Goal: Task Accomplishment & Management: Manage account settings

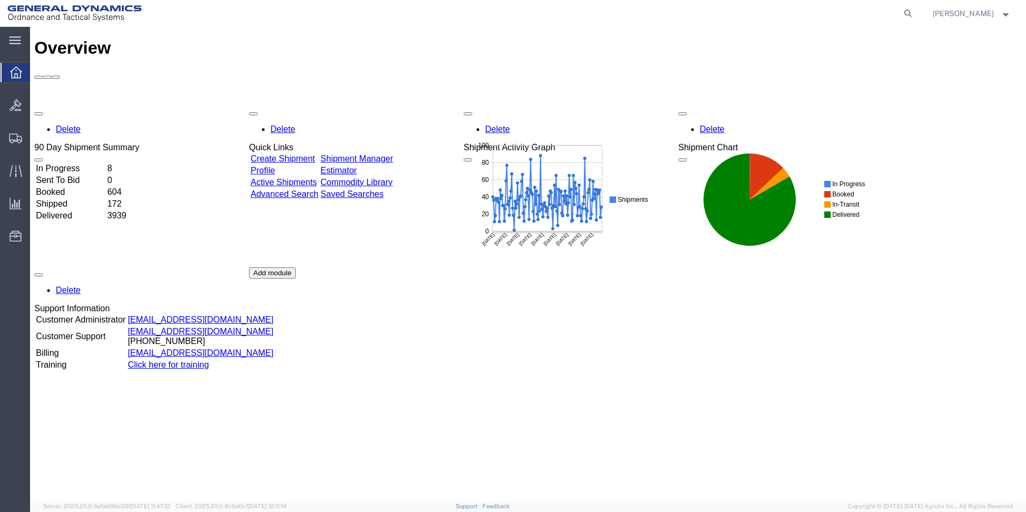
drag, startPoint x: 851, startPoint y: 13, endPoint x: 885, endPoint y: 15, distance: 33.9
click at [868, 13] on agx-global-search at bounding box center [744, 13] width 343 height 27
click at [914, 11] on icon at bounding box center [907, 13] width 15 height 15
type input "56268460"
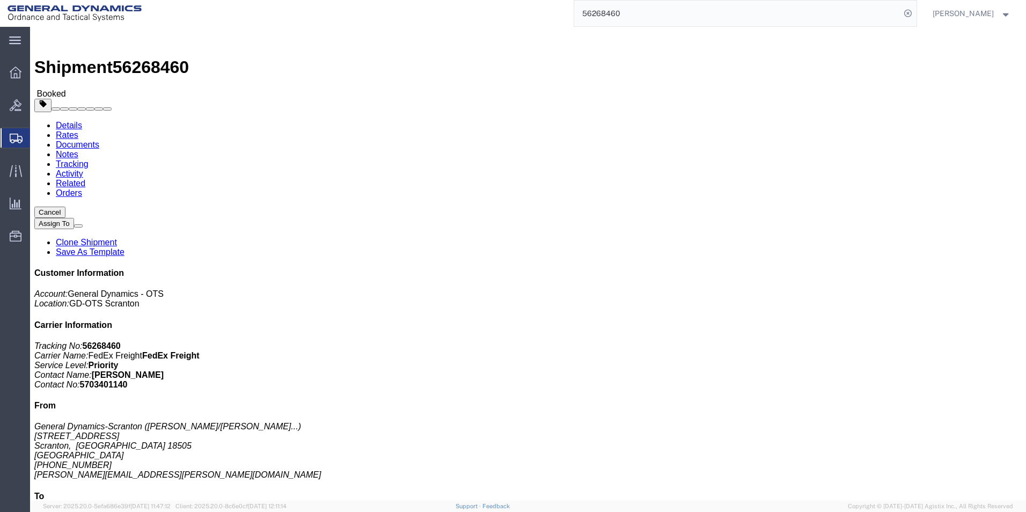
click link "Clone Shipment"
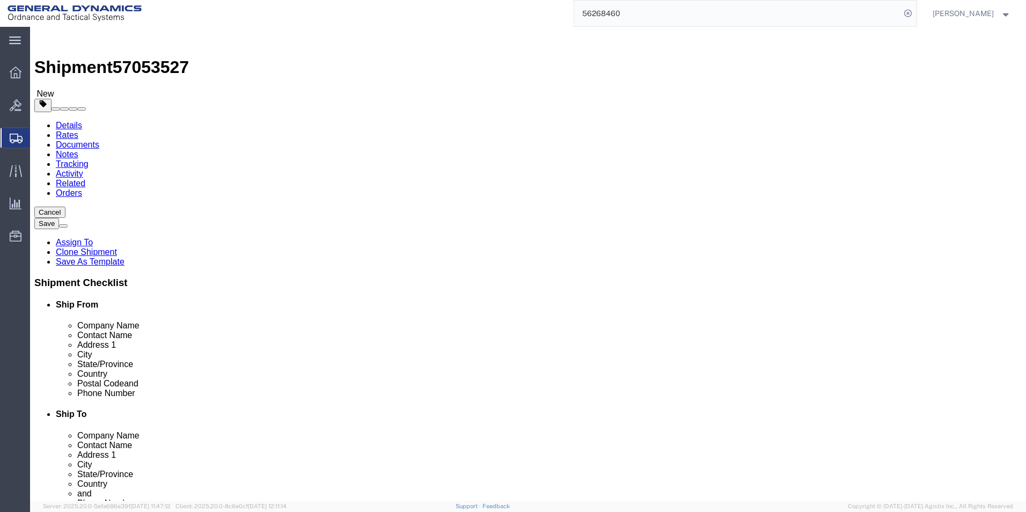
select select
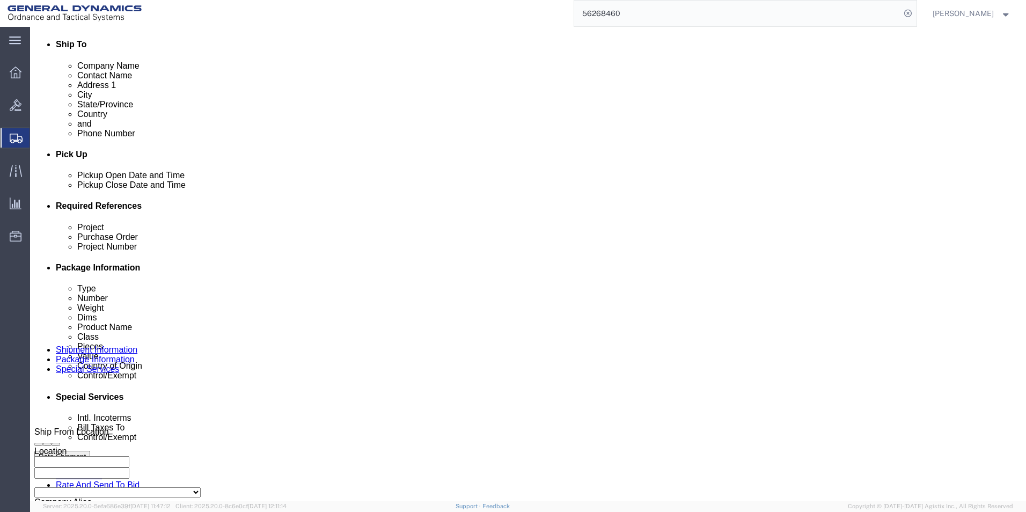
scroll to position [429, 0]
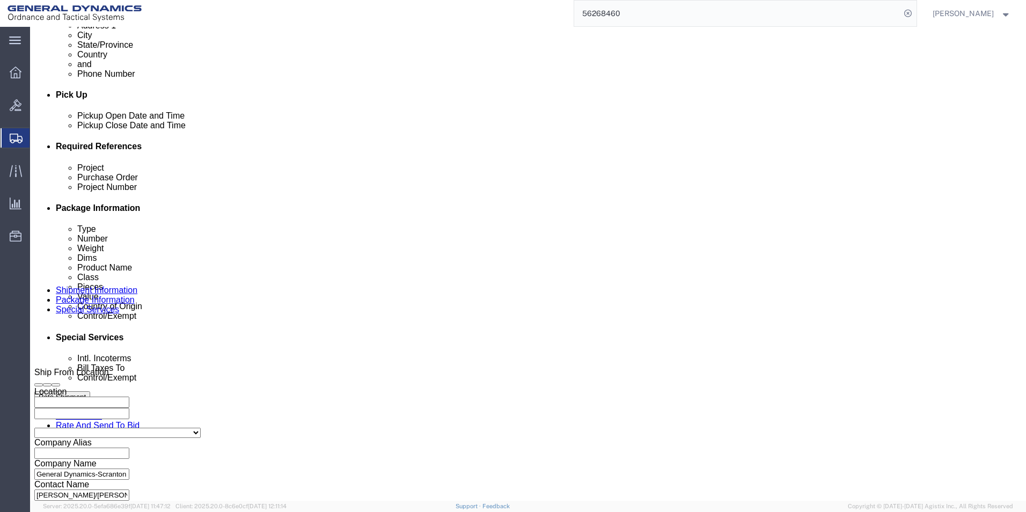
drag, startPoint x: 190, startPoint y: 233, endPoint x: 112, endPoint y: 229, distance: 78.4
click div "Project M1128"
type input "M795"
click input "M795"
click input "33000068 - W519TC23F0171"
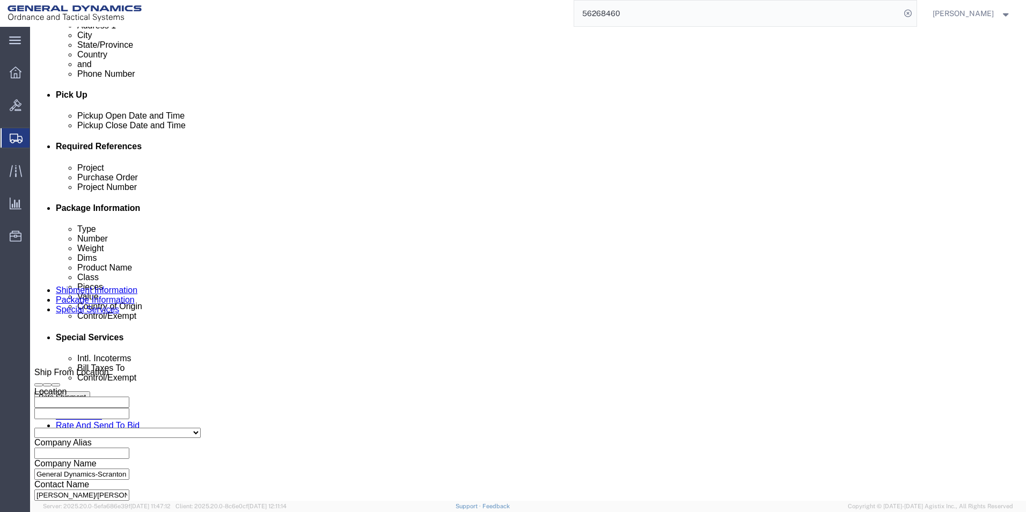
drag, startPoint x: 693, startPoint y: 231, endPoint x: 700, endPoint y: 236, distance: 8.9
click input "33000027 - W519TC23F0171"
drag, startPoint x: 716, startPoint y: 230, endPoint x: 740, endPoint y: 230, distance: 23.6
click div "33000027 - W519TC23F0171"
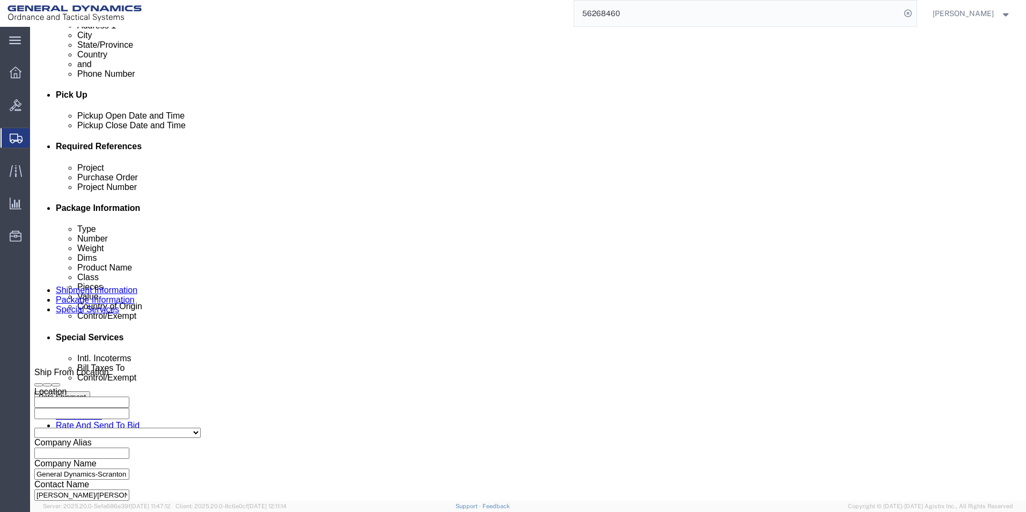
paste input "100049742"
click input "33000027 - 100049742"
type input "33000027 / 100049742"
drag, startPoint x: 422, startPoint y: 231, endPoint x: 385, endPoint y: 231, distance: 37.0
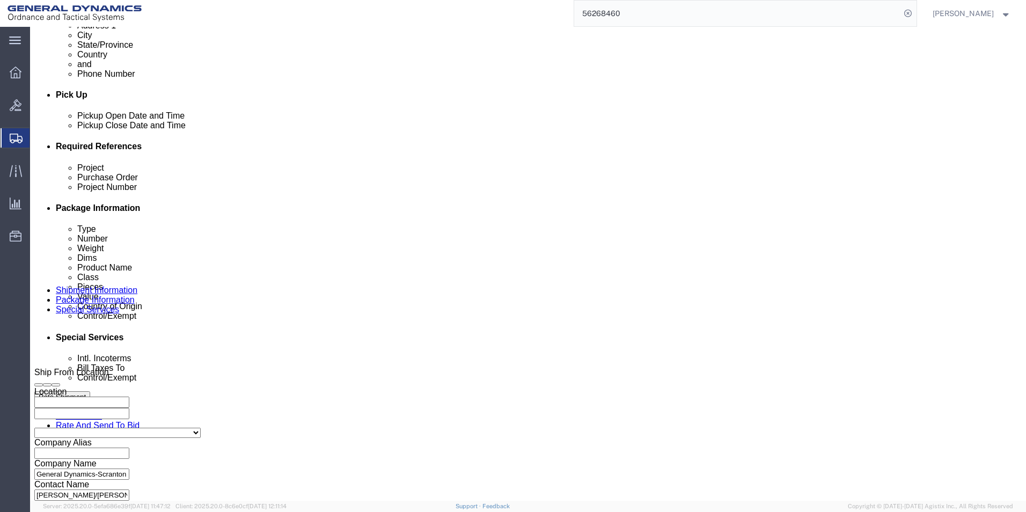
click div "Purchase Order 52481"
type input "NA"
click button "Continue"
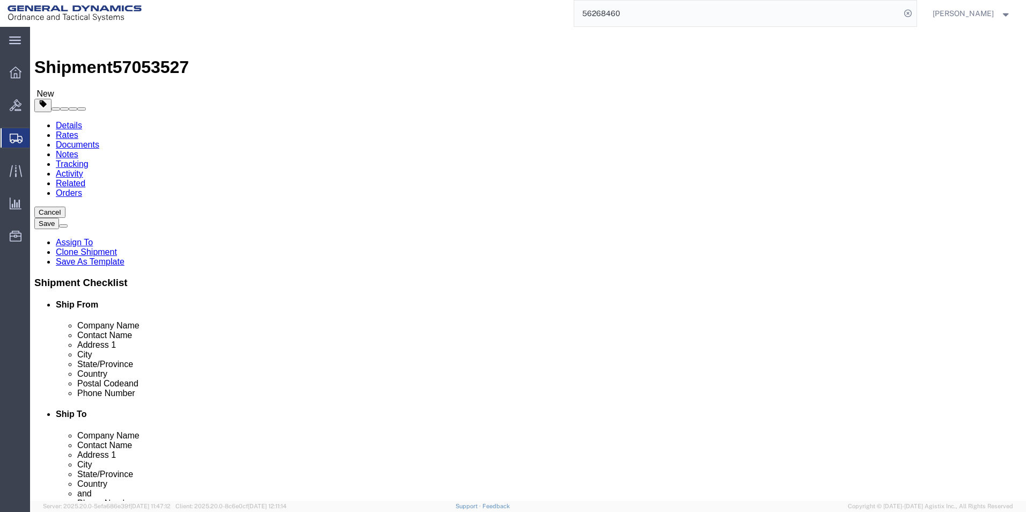
drag, startPoint x: 159, startPoint y: 270, endPoint x: 123, endPoint y: 270, distance: 35.4
click div "Weight 261.00 Select kgs lbs Ship. t°"
type input "372.00"
click dd "3.00 Each"
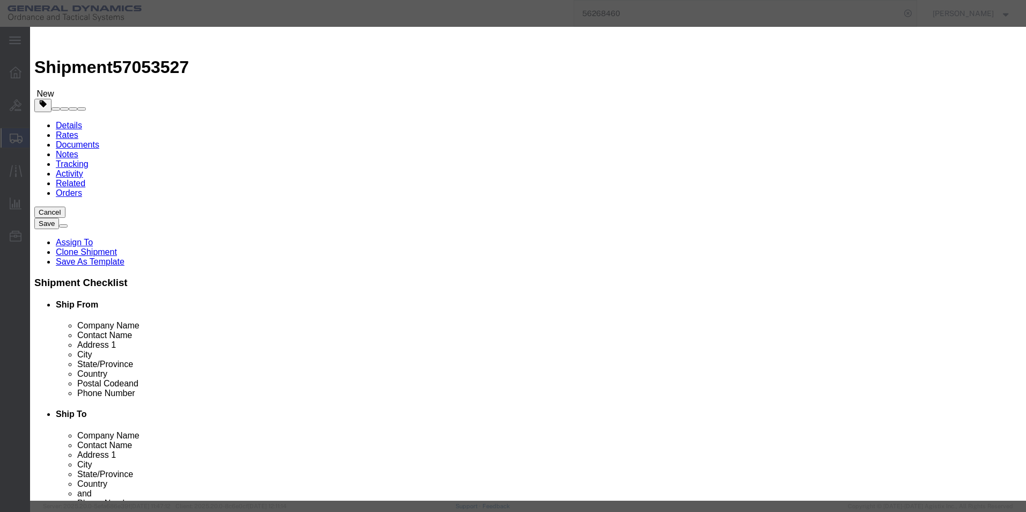
drag, startPoint x: 334, startPoint y: 85, endPoint x: 318, endPoint y: 85, distance: 15.6
click input "M1128 Shells UT STANDARDS"
drag, startPoint x: 354, startPoint y: 78, endPoint x: 441, endPoint y: 83, distance: 88.1
click input "M795 Shells UT STANDARDS"
type input "M795 Shells"
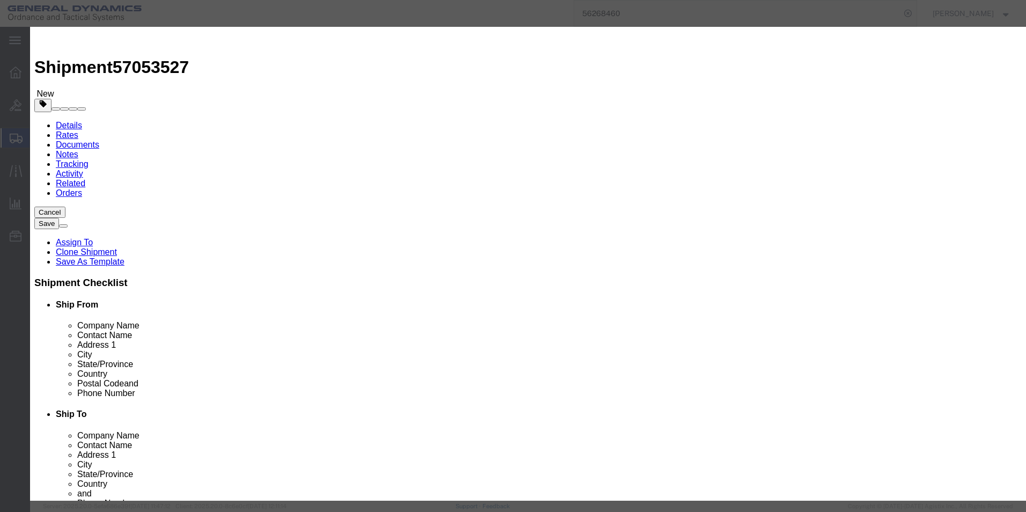
drag, startPoint x: 666, startPoint y: 82, endPoint x: 681, endPoint y: 80, distance: 15.1
click textarea "CIRC, LONG, WV"
drag, startPoint x: 662, startPoint y: 81, endPoint x: 599, endPoint y: 81, distance: 62.8
click textarea "CIRC, LONG, WV"
click input "M795 Shells"
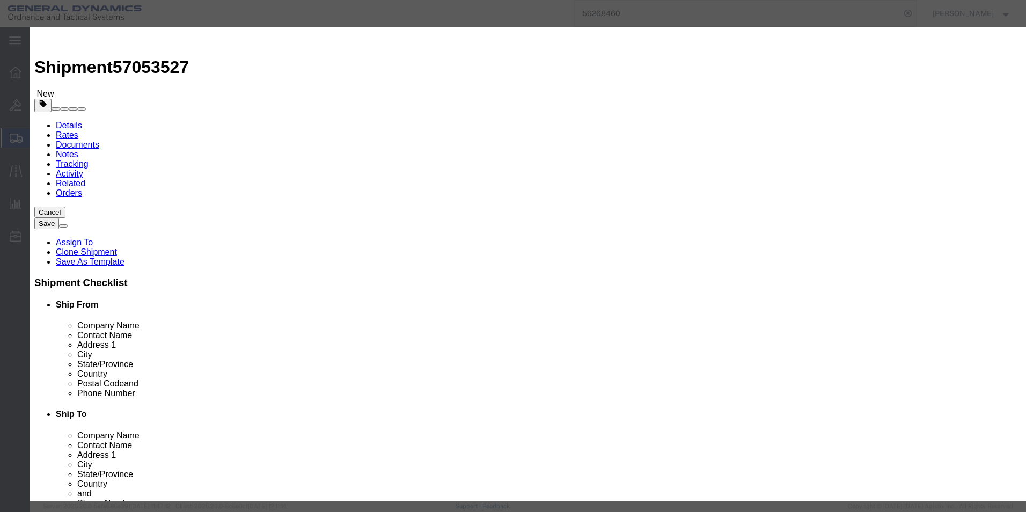
click textarea "CIRC, LONG, WV"
paste textarea "4 M795 Metal Parts thru OP330 less U stamp"
drag, startPoint x: 606, startPoint y: 82, endPoint x: 574, endPoint y: 82, distance: 31.7
click div "Description CIRC, LONG, WV"
type textarea "M795 Metal Parts thru OP330 less U stamp"
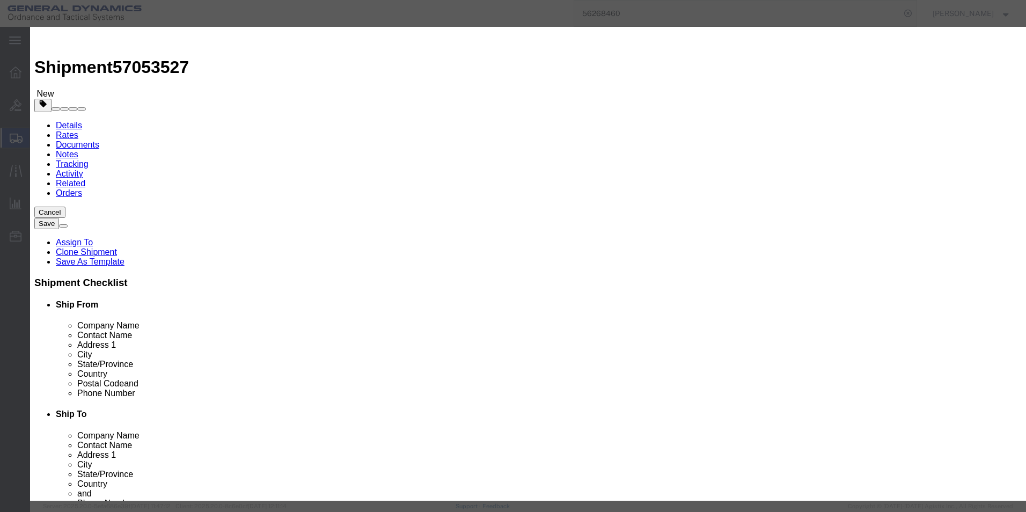
drag, startPoint x: 314, startPoint y: 106, endPoint x: 308, endPoint y: 106, distance: 5.4
click input "3.00"
type input "4.00"
type input "1000"
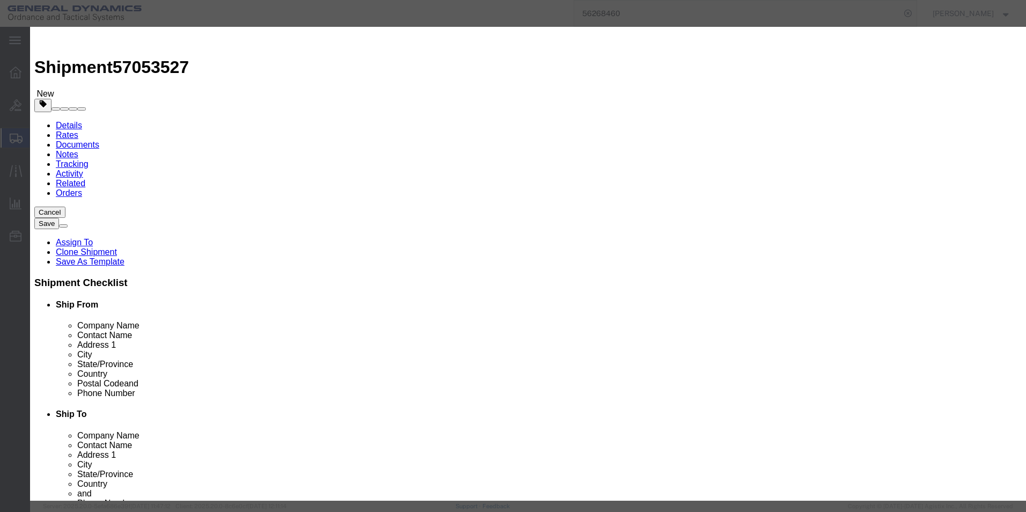
click select "Select"
click button "Save & Close"
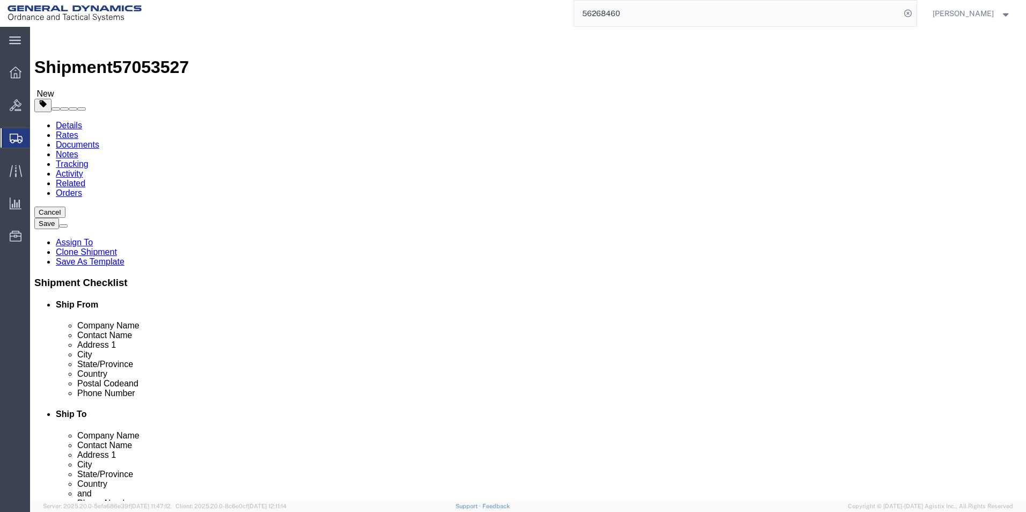
click button "Continue"
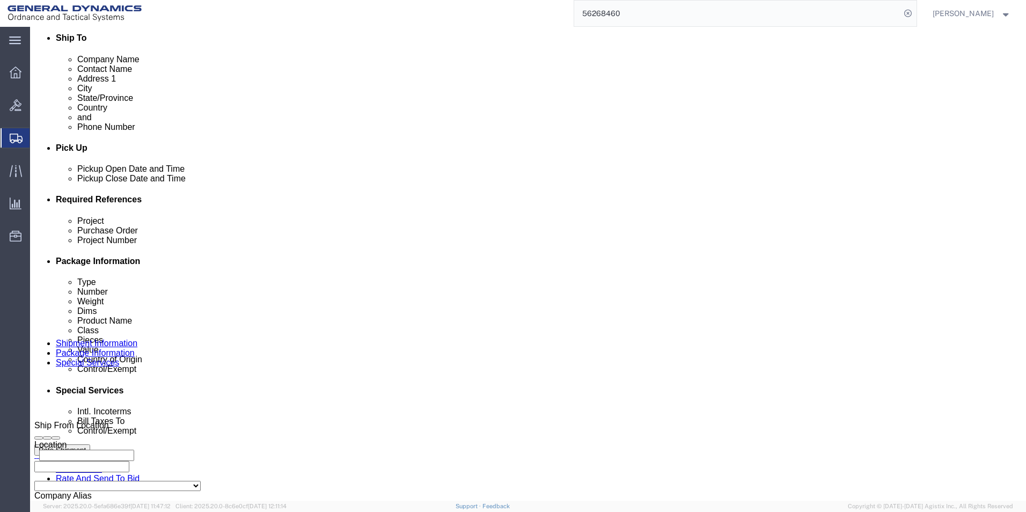
scroll to position [376, 0]
click select "Select Carriage Insurance Paid Carriage Paid To Cost and Freight Cost Insurance…"
select select "CFR"
click select "Select Carriage Insurance Paid Carriage Paid To Cost and Freight Cost Insurance…"
select select "SHIP"
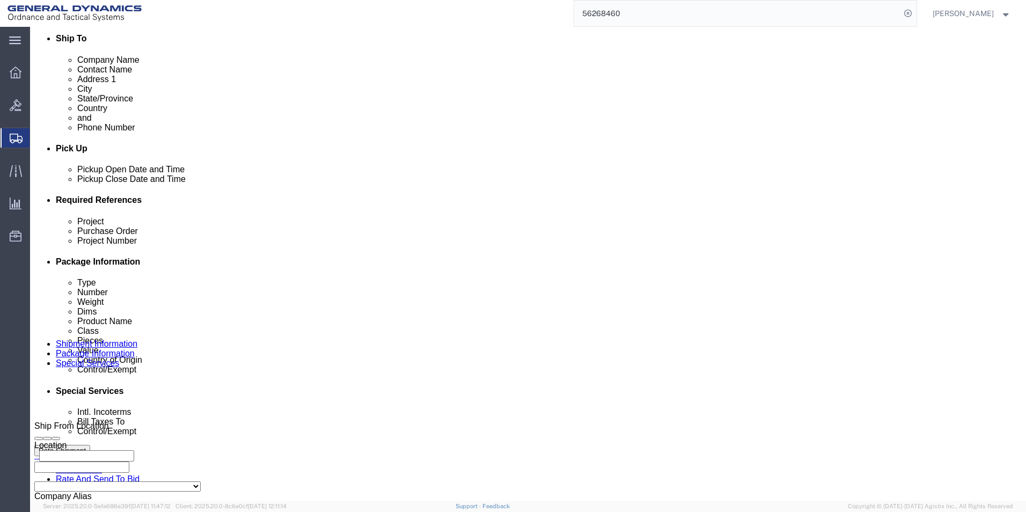
click select "Select Recipient Account Sender/Shipper Third Party Account"
select select "SHIP"
click select "Select Recipient Account Sender/Shipper Third Party Account"
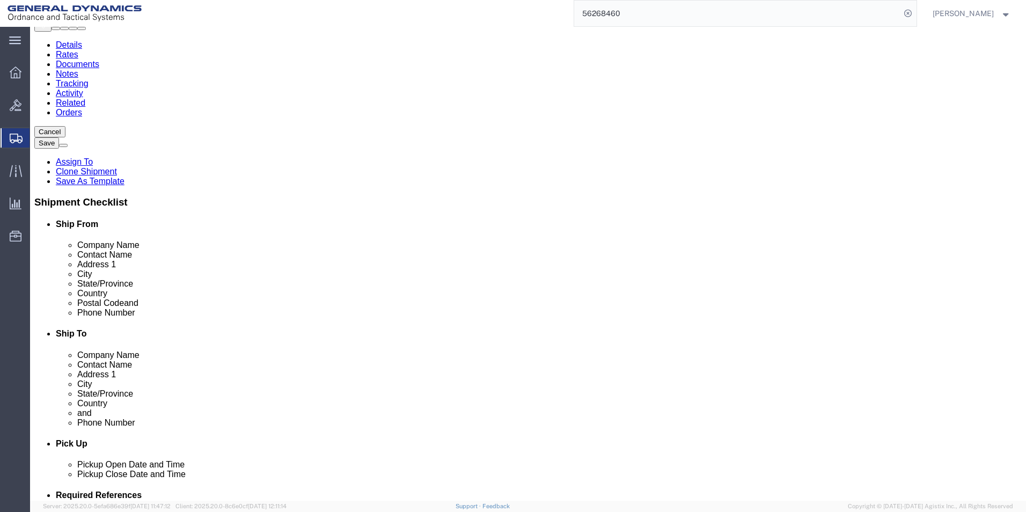
scroll to position [0, 0]
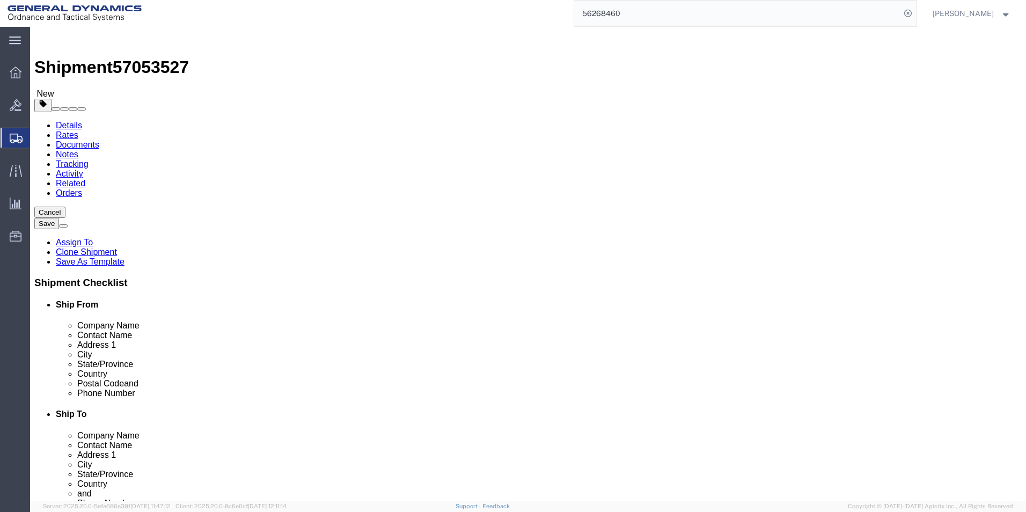
click button "Save"
drag, startPoint x: 146, startPoint y: 16, endPoint x: 91, endPoint y: 15, distance: 55.3
click span "57053527"
copy span "57053527"
click h2 "Special services"
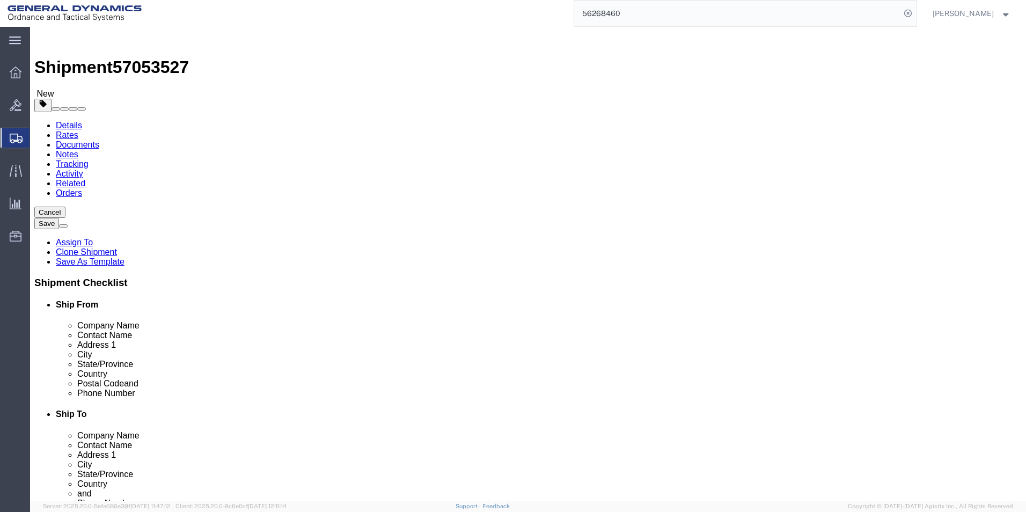
click button "Rate Shipment"
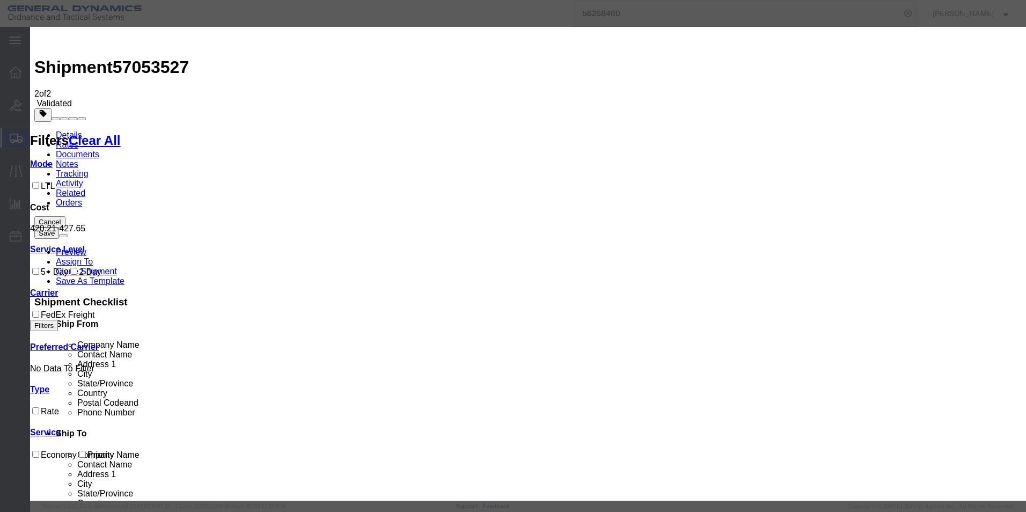
select select "79"
select select "1341"
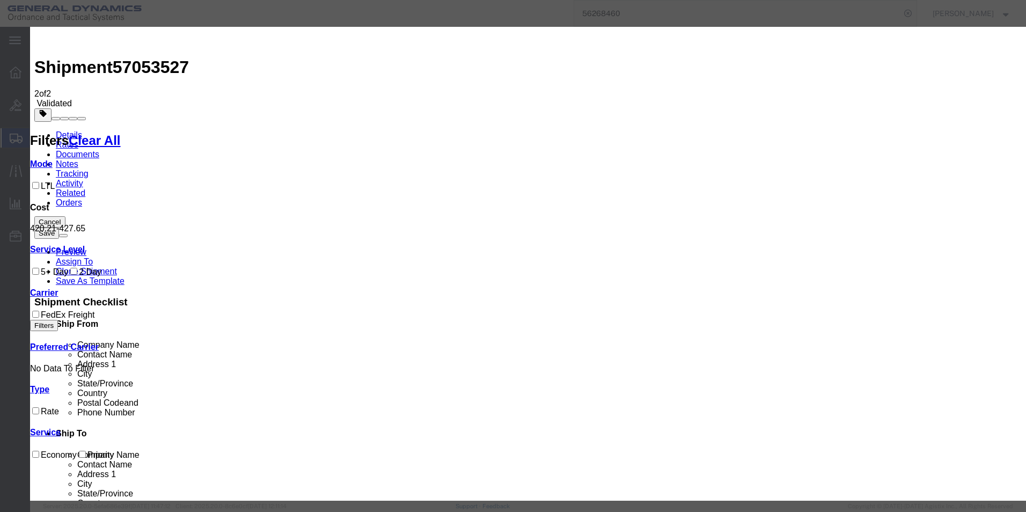
type input "57053527"
drag, startPoint x: 710, startPoint y: 157, endPoint x: 711, endPoint y: 122, distance: 34.9
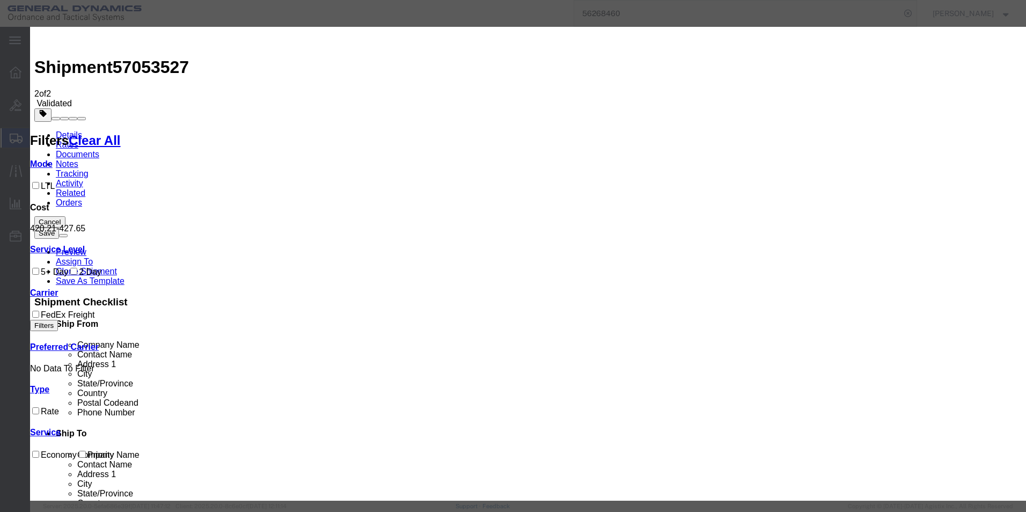
type input "Britney Atkins"
type input "5703401140"
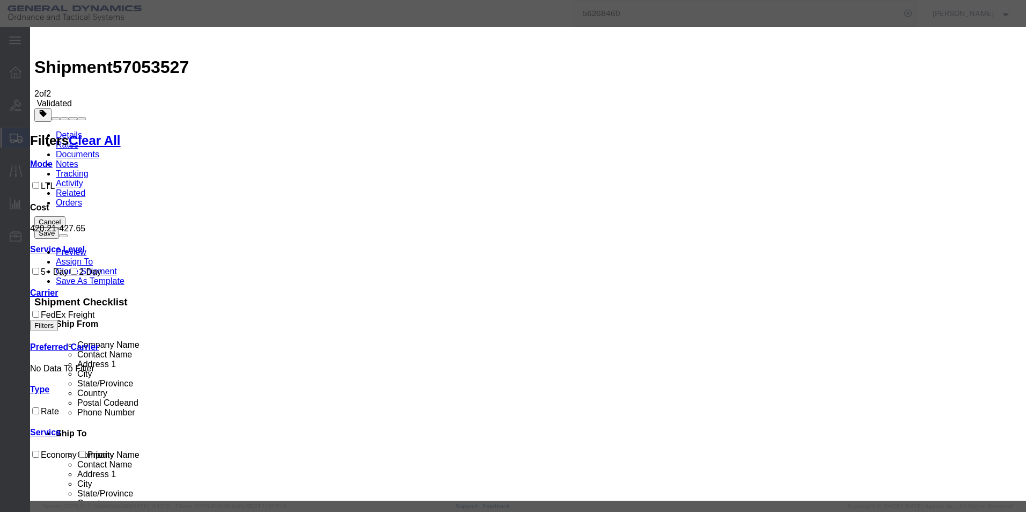
type input "10/08/2025"
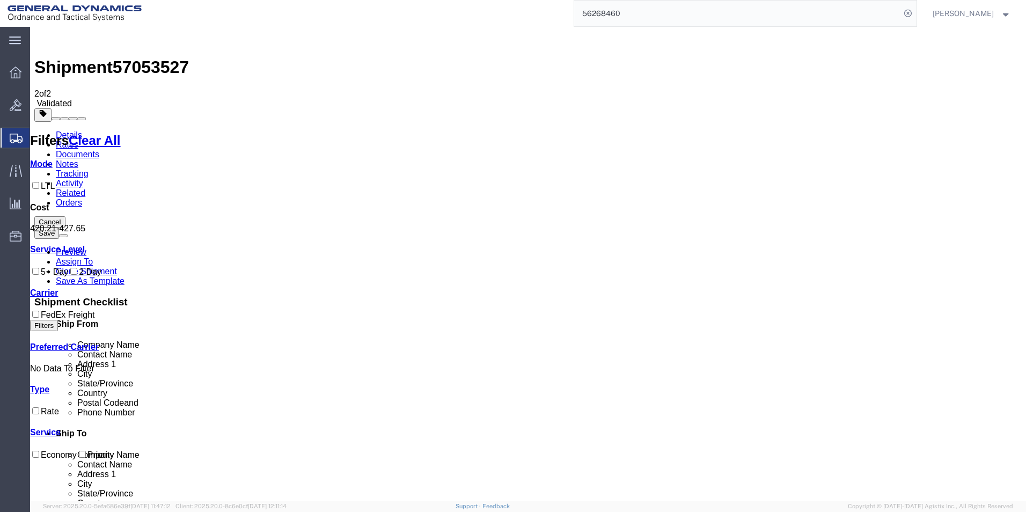
click at [68, 130] on link "Details" at bounding box center [69, 134] width 26 height 9
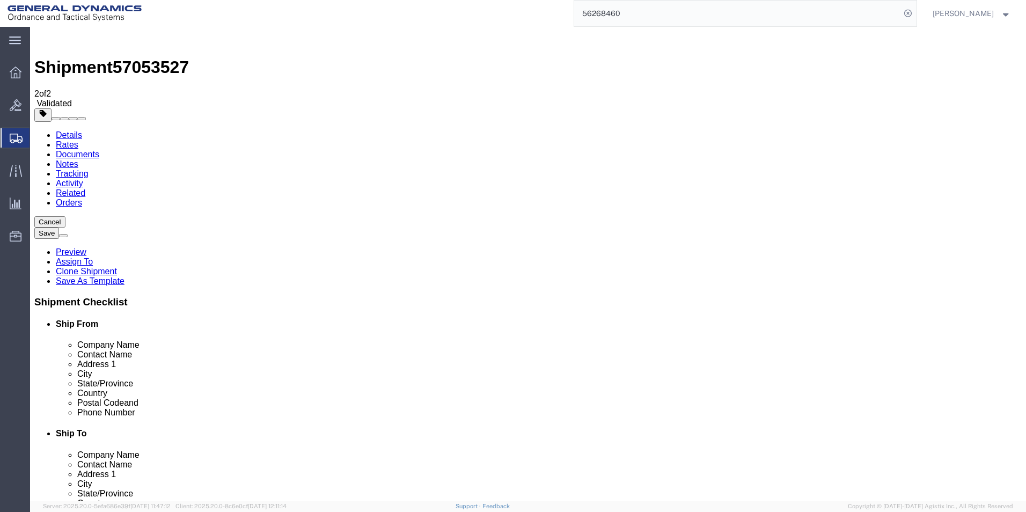
drag, startPoint x: 197, startPoint y: 218, endPoint x: 258, endPoint y: 225, distance: 61.0
click input "Britney Atkins/Kyle Washney"
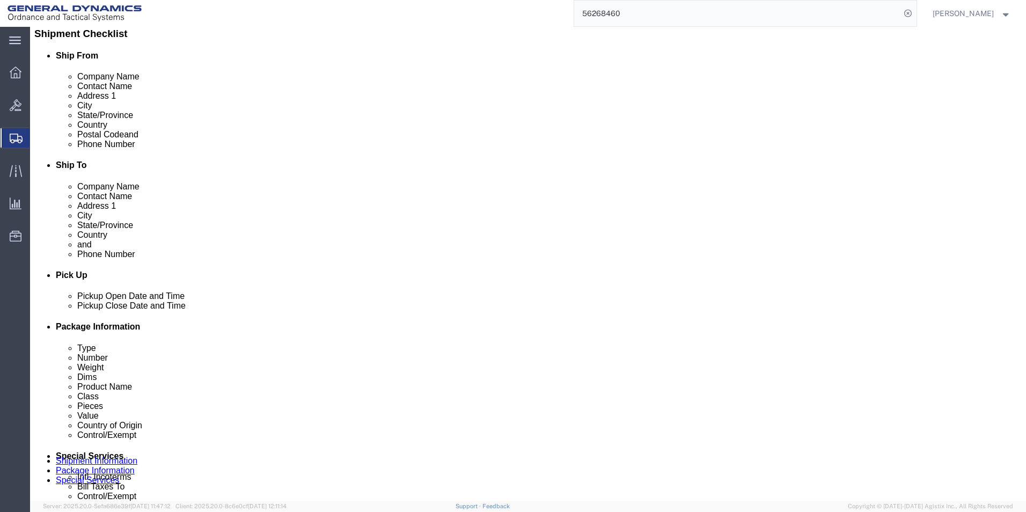
type input "Britney Atkins/Jeff Richter"
click div "Oct 07 2025 5:23 PM"
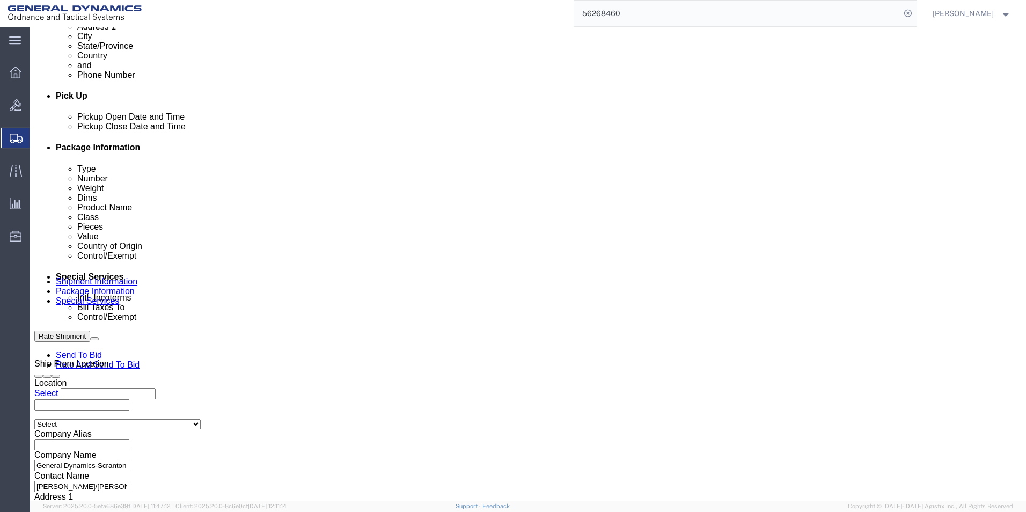
click input "5:23 PM"
type input "7:23 AM"
click button "Apply"
click button "Continue"
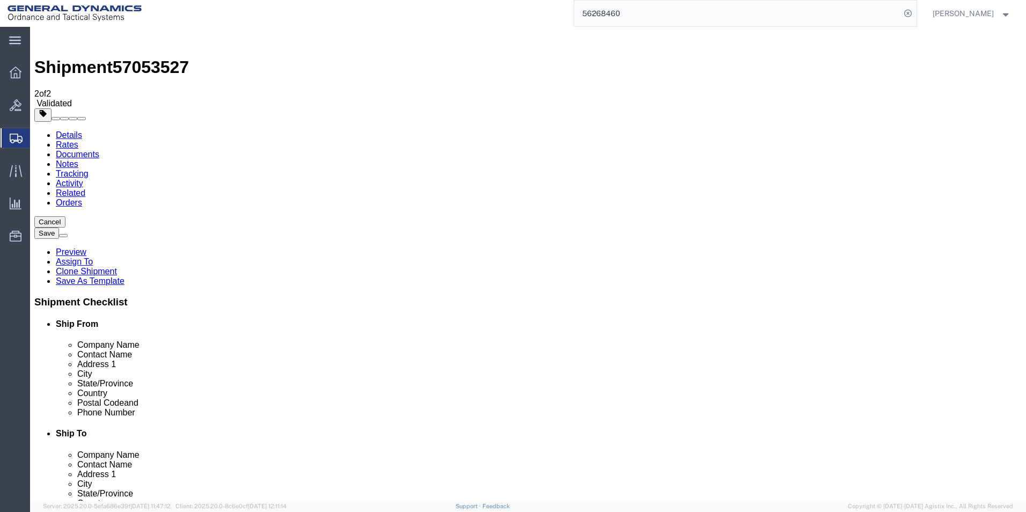
click div "Previous Continue"
click button "Continue"
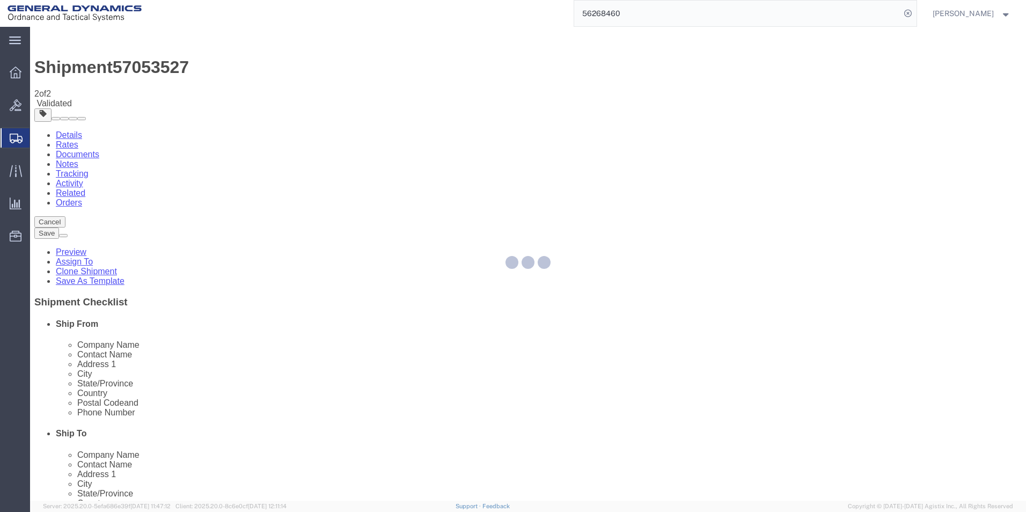
select select
select select "DEPARTMENT"
select select "1763981"
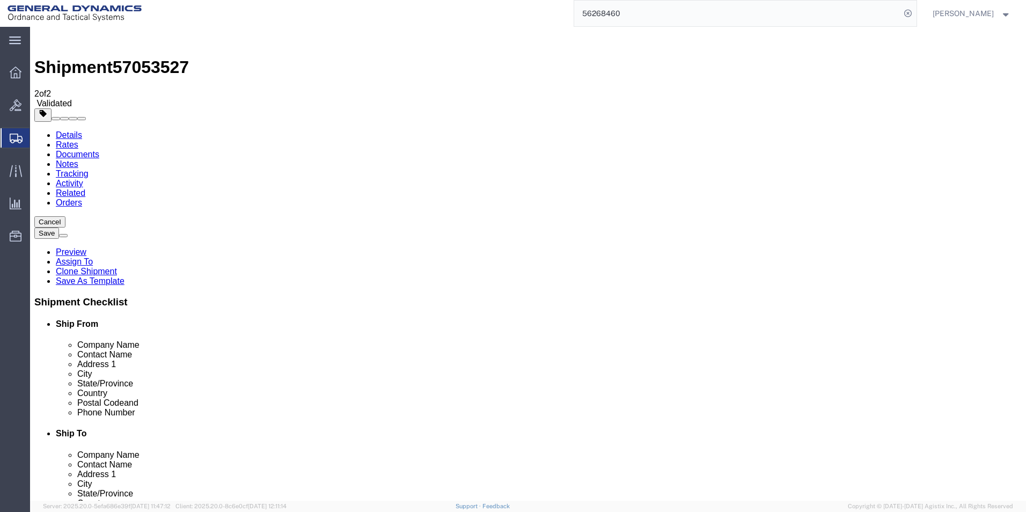
click button "Rate Shipment"
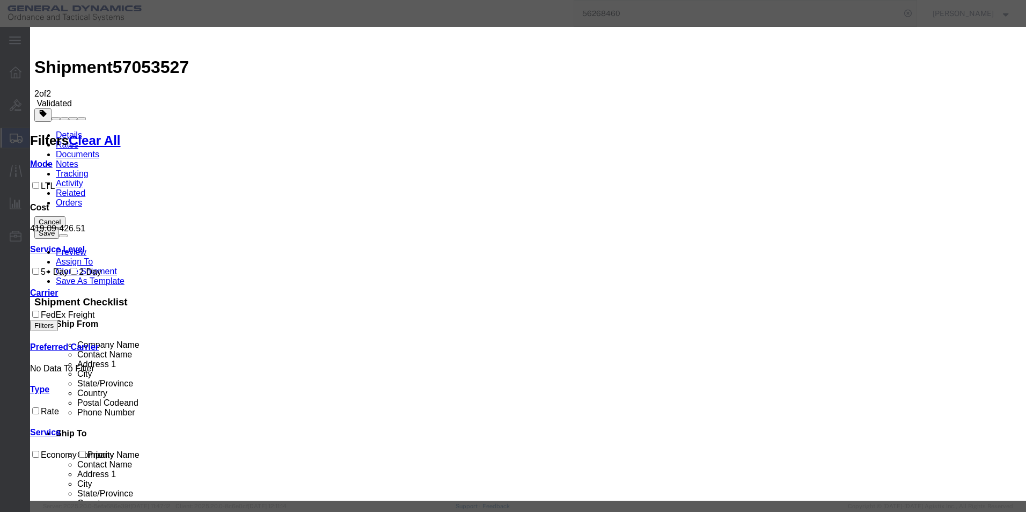
select select "79"
select select "1341"
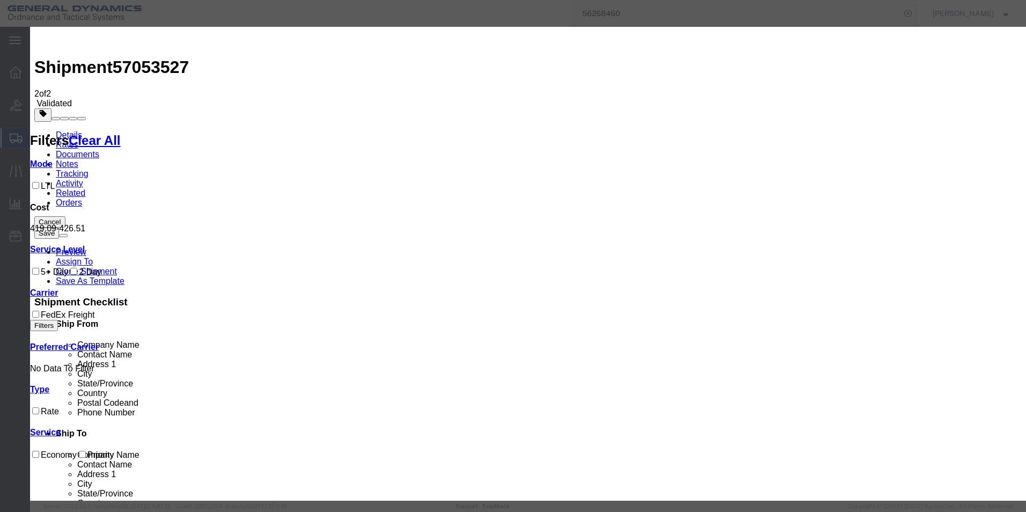
type input "57053527"
type input "Britney Atkins"
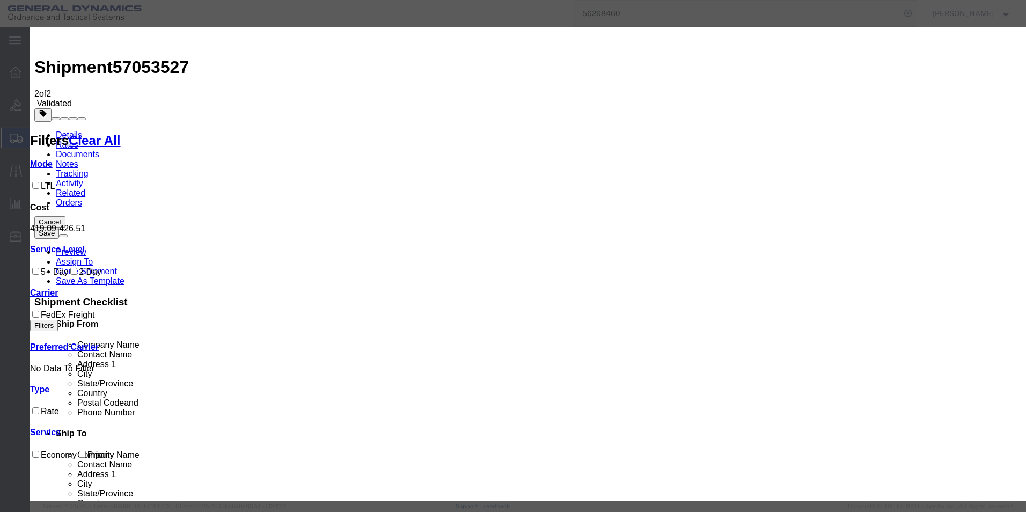
type input "5703401140"
select select "1300"
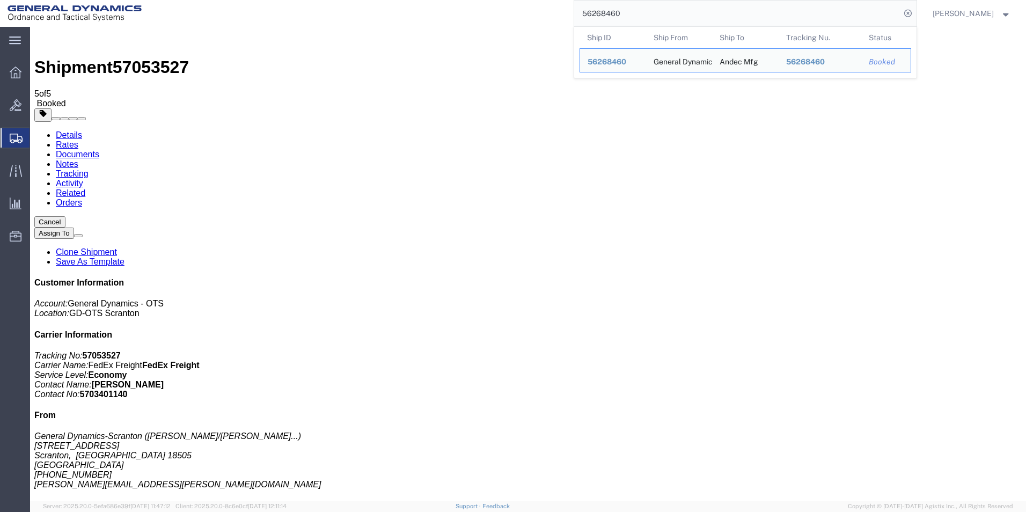
drag, startPoint x: 632, startPoint y: 17, endPoint x: 562, endPoint y: 18, distance: 70.8
click at [562, 18] on div "56268460 Ship ID Ship From Ship To Tracking Nu. Status Ship ID 56268460 Ship Fr…" at bounding box center [533, 13] width 768 height 27
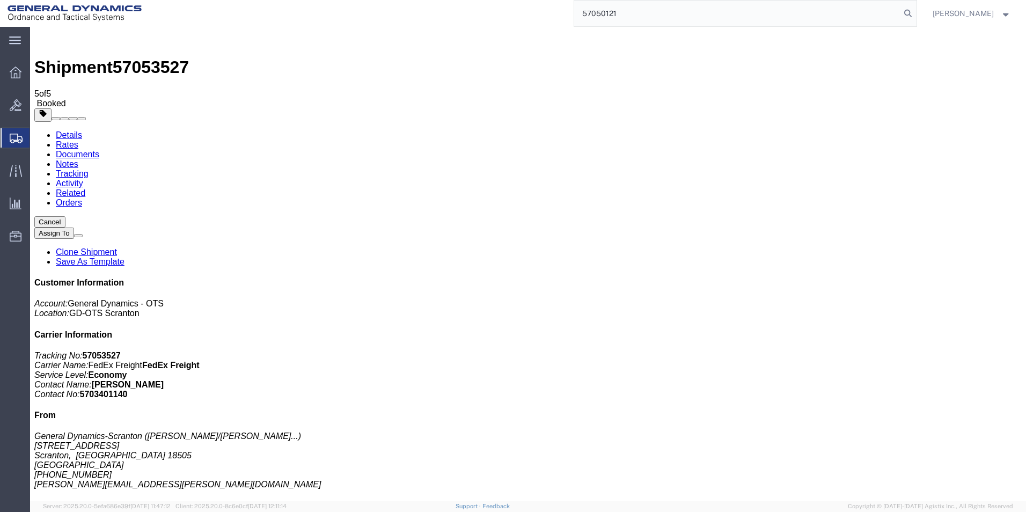
type input "57050121"
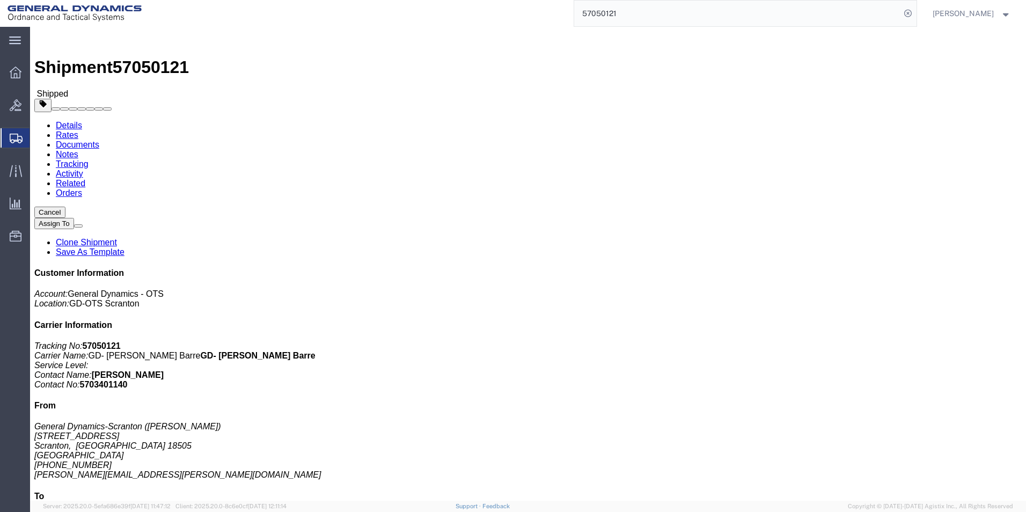
click link "Clone Shipment"
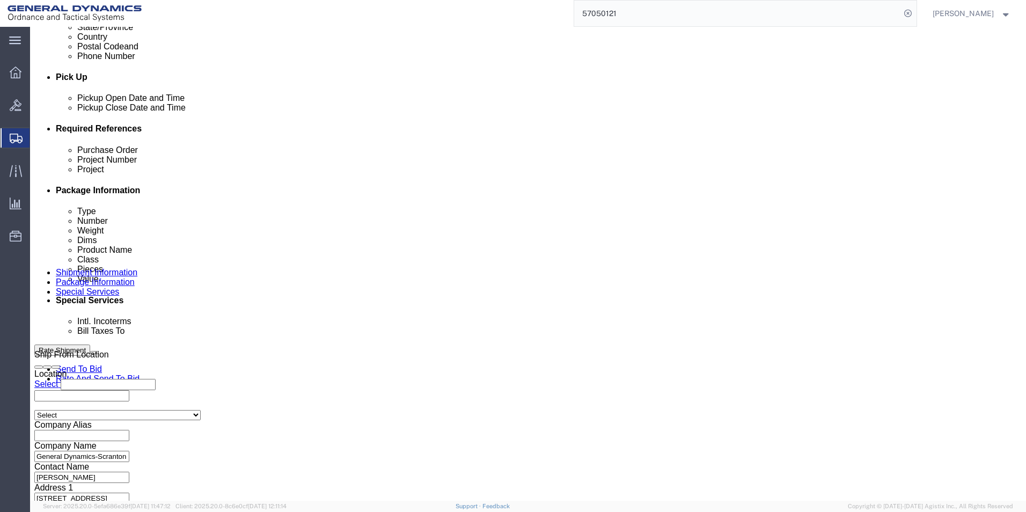
scroll to position [447, 0]
click button "Continue"
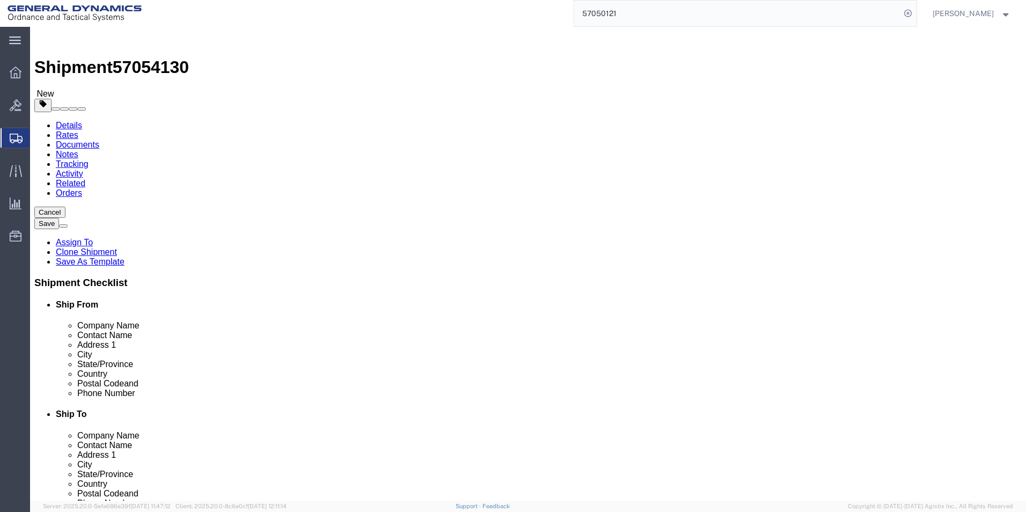
drag, startPoint x: 168, startPoint y: 206, endPoint x: 127, endPoint y: 207, distance: 41.3
click div "Number 2"
type input "4"
drag, startPoint x: 152, startPoint y: 245, endPoint x: 128, endPoint y: 246, distance: 24.7
click div "Weight 8000.00 Select kgs lbs Ship. t°"
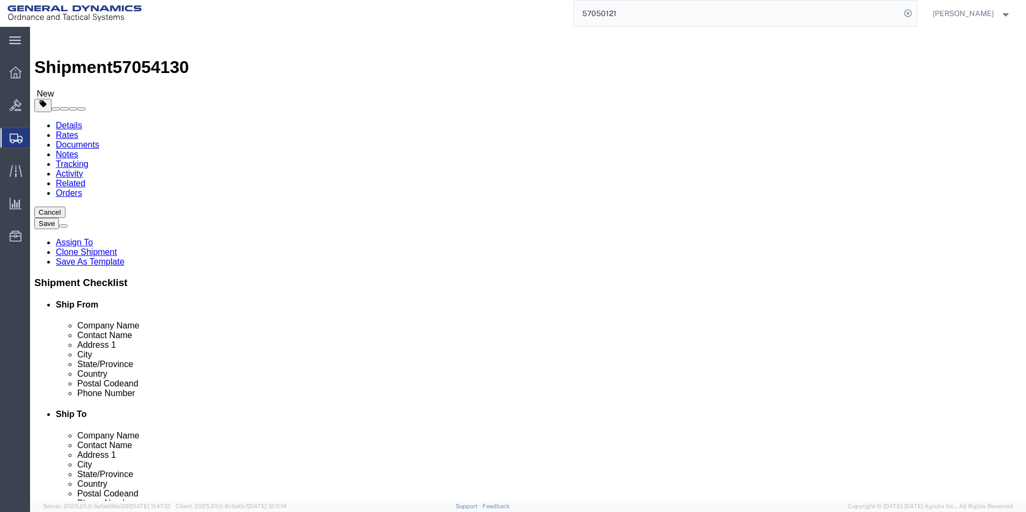
type input "16000.00"
click dd "80.00 Each"
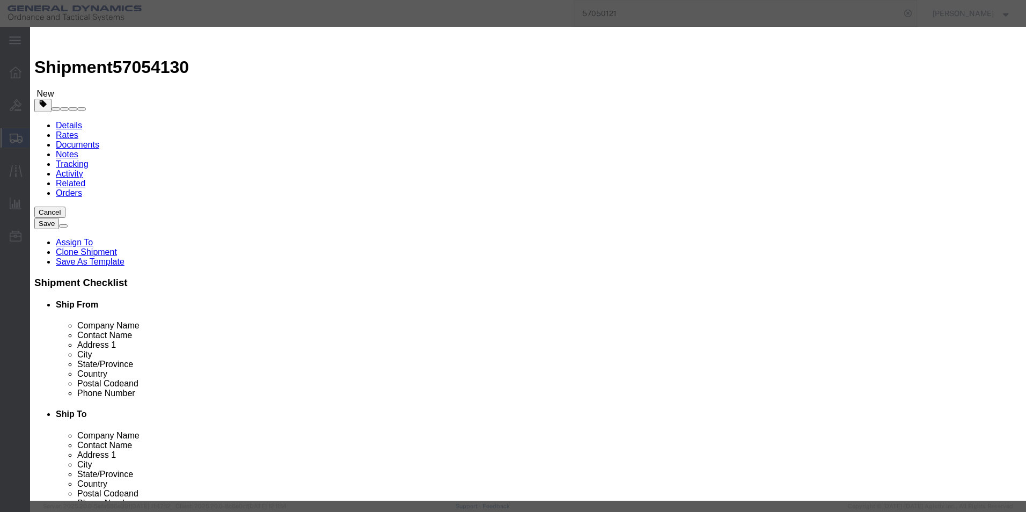
drag, startPoint x: 321, startPoint y: 104, endPoint x: 273, endPoint y: 104, distance: 48.8
click div "Pieces 80.00 Select Bag Barrels 100Board Feet Bottle Box Blister Pack Carats Ca…"
type input "160.00"
type input "50632.92"
click button "Save & Close"
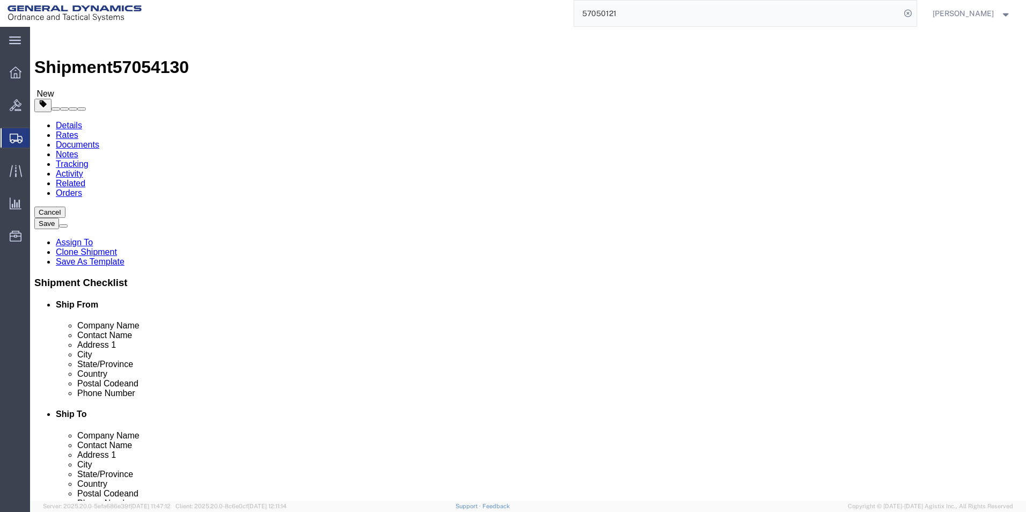
click button "Continue"
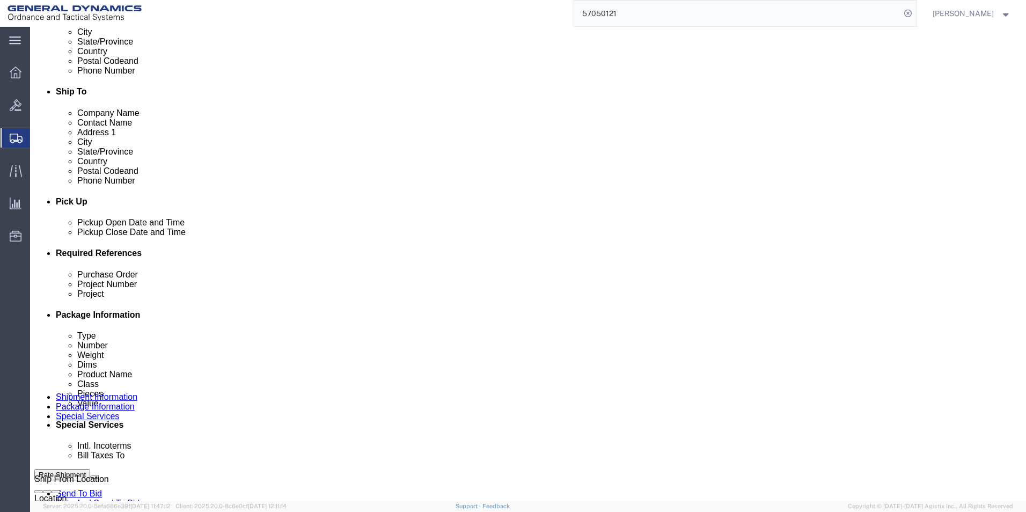
scroll to position [429, 0]
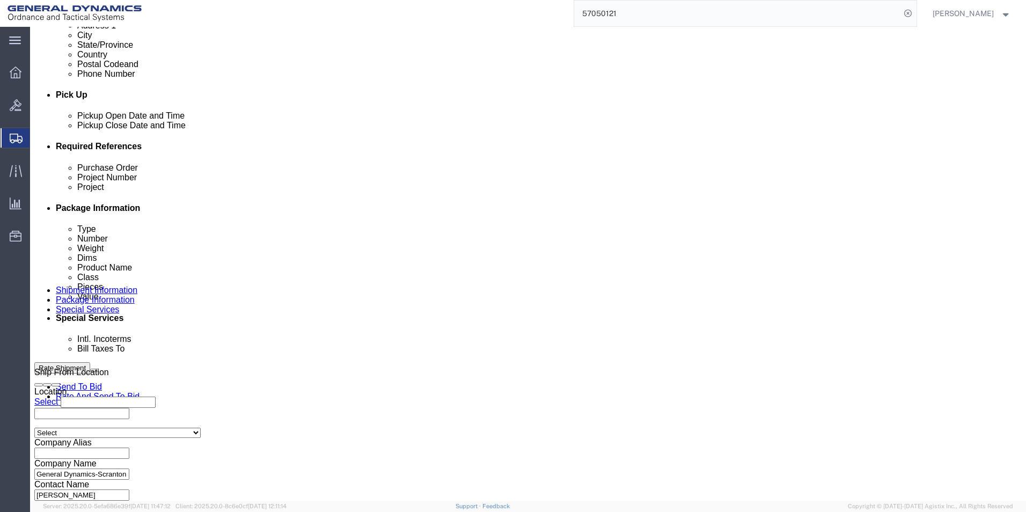
drag, startPoint x: 200, startPoint y: 276, endPoint x: 205, endPoint y: 287, distance: 12.7
click select "Select Recipient Account Sender/Shipper Third Party Account"
select select "SHIP"
click select "Select Recipient Account Sender/Shipper Third Party Account"
click div "Cost Center Select Buyer Cost Center Department Operations Number Order Number …"
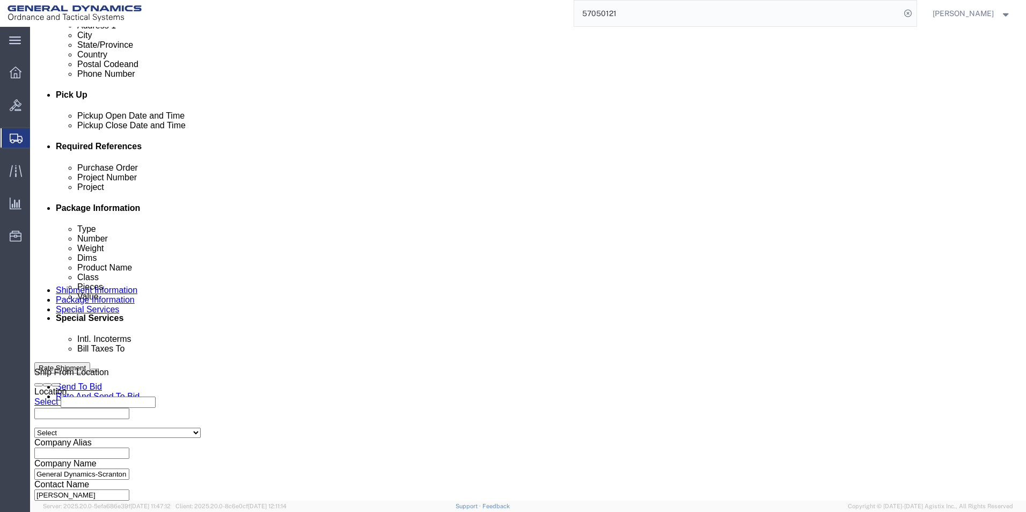
click button "Rate Shipment"
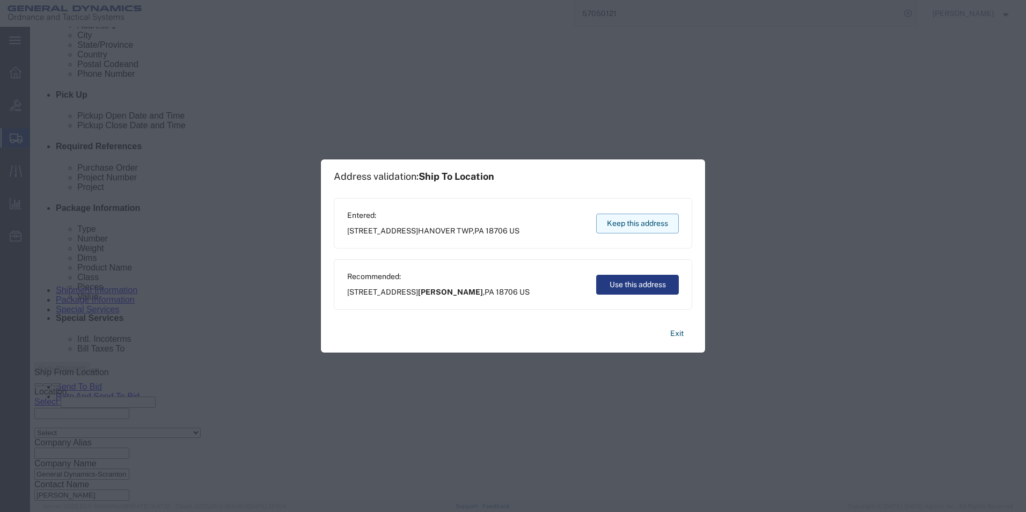
click at [617, 219] on button "Keep this address" at bounding box center [637, 224] width 83 height 20
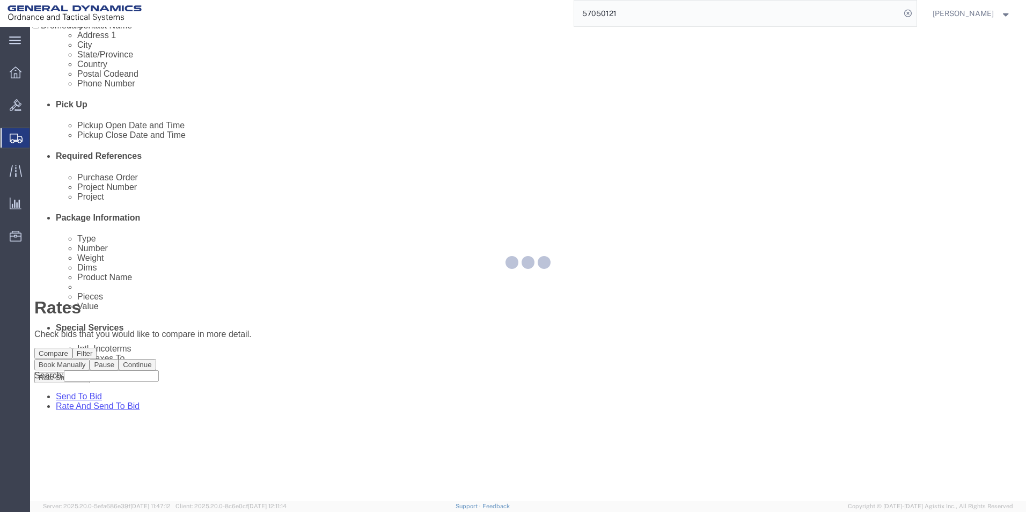
scroll to position [0, 0]
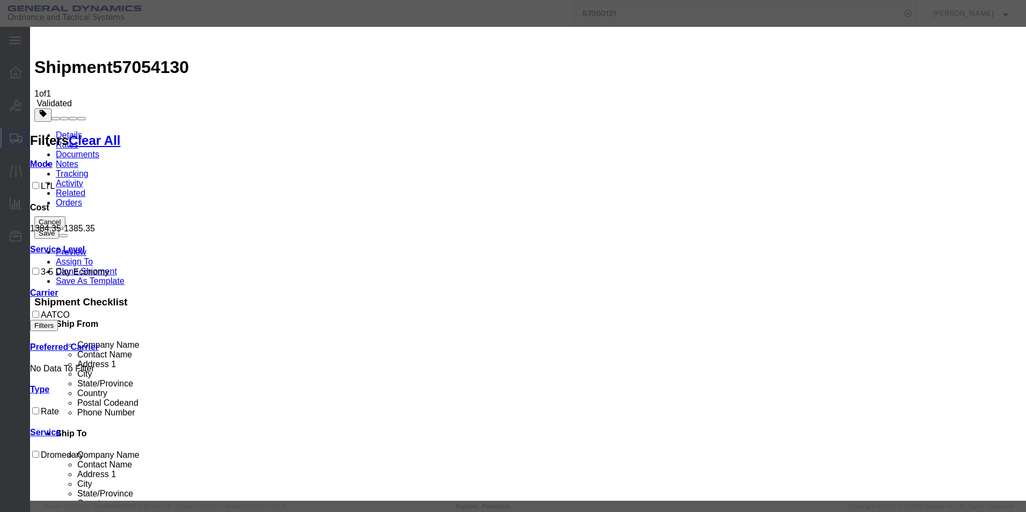
select select "16394"
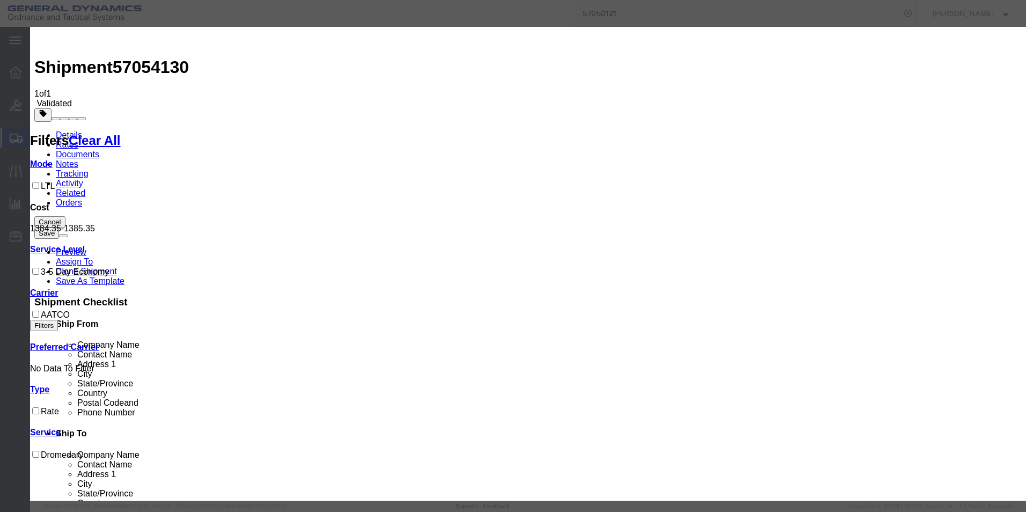
select select "32203"
type input "57054130"
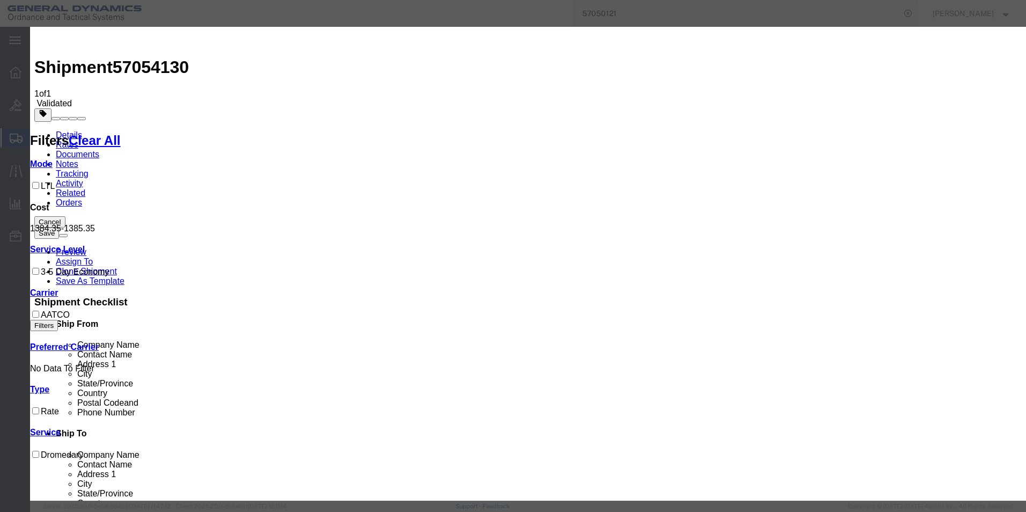
type input "Britney Atkins"
type input "5703401140"
drag, startPoint x: 720, startPoint y: 334, endPoint x: 721, endPoint y: 327, distance: 6.5
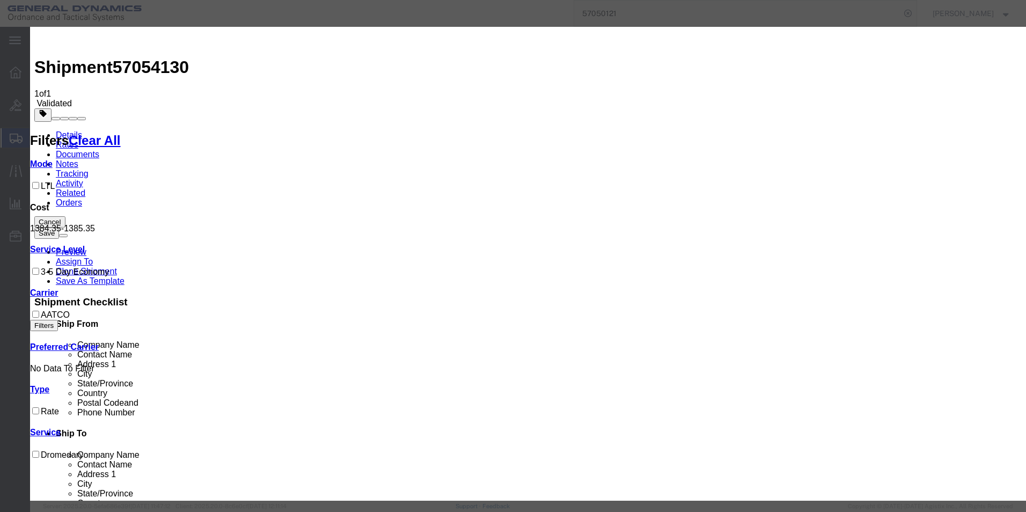
select select "PICKEDUP"
select select "1300"
